Goal: Find contact information: Find contact information

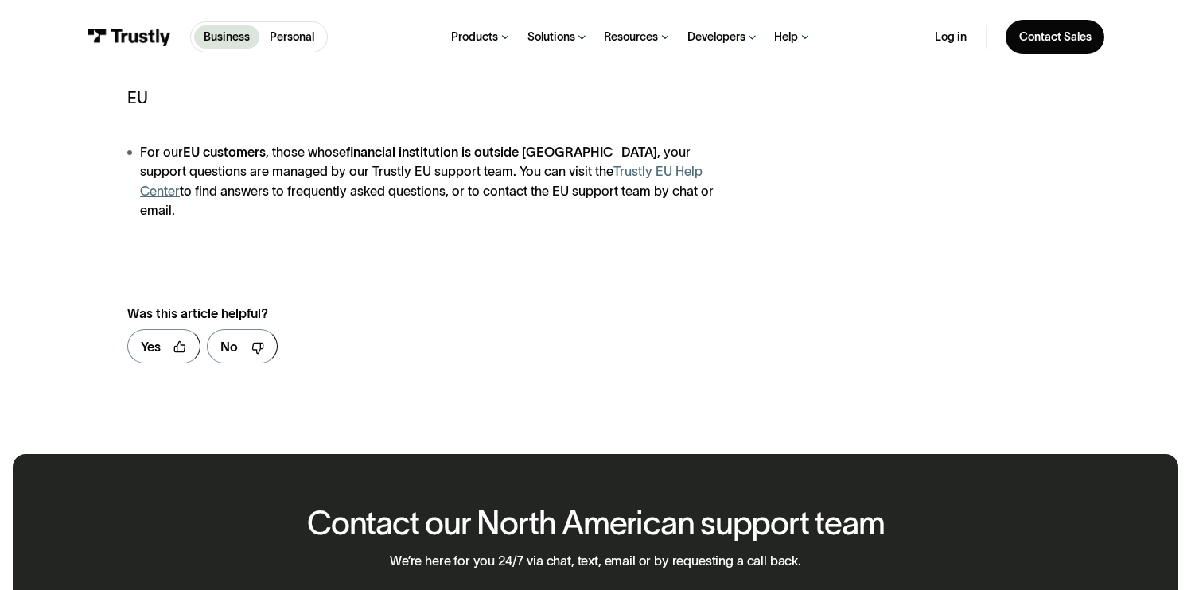
scroll to position [785, 0]
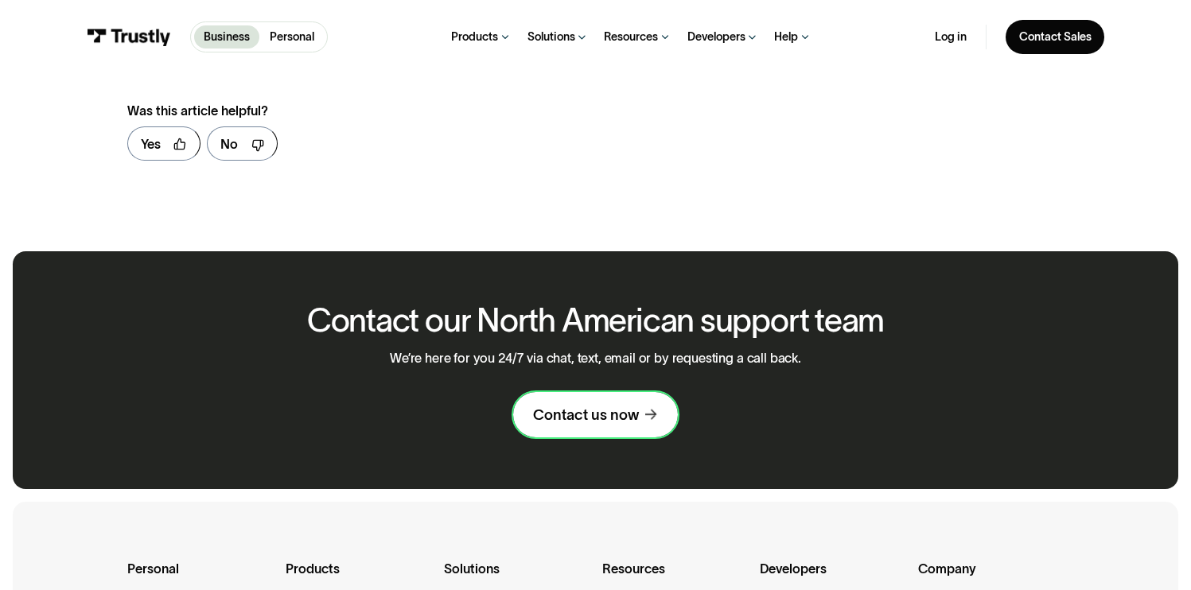
click at [571, 414] on link "Contact us now" at bounding box center [595, 414] width 164 height 45
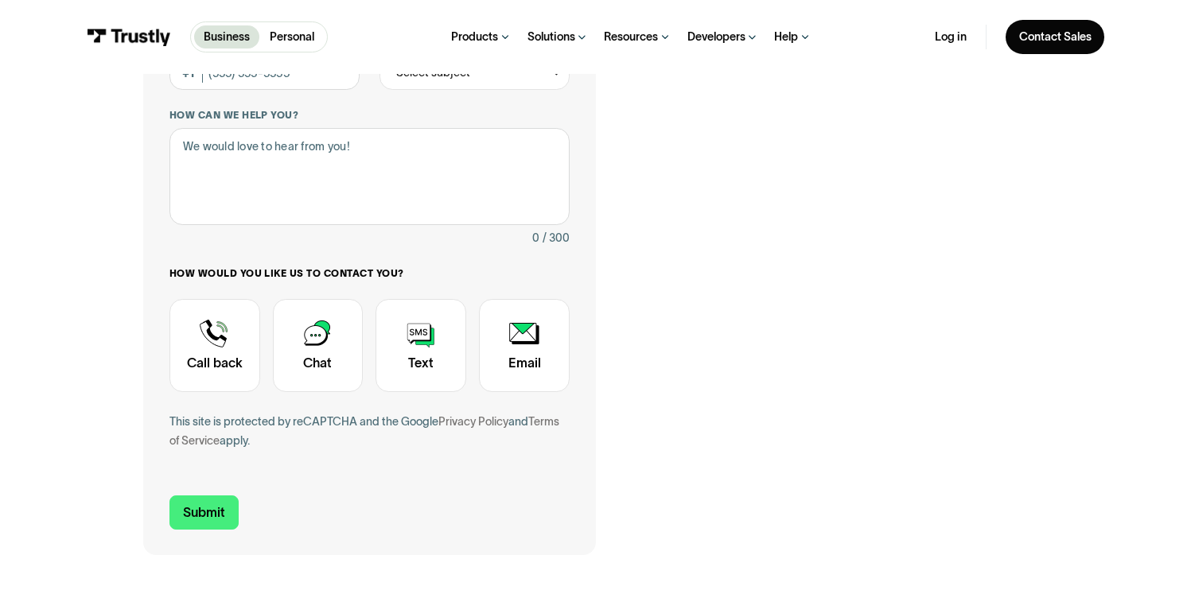
scroll to position [334, 0]
